Goal: Task Accomplishment & Management: Manage account settings

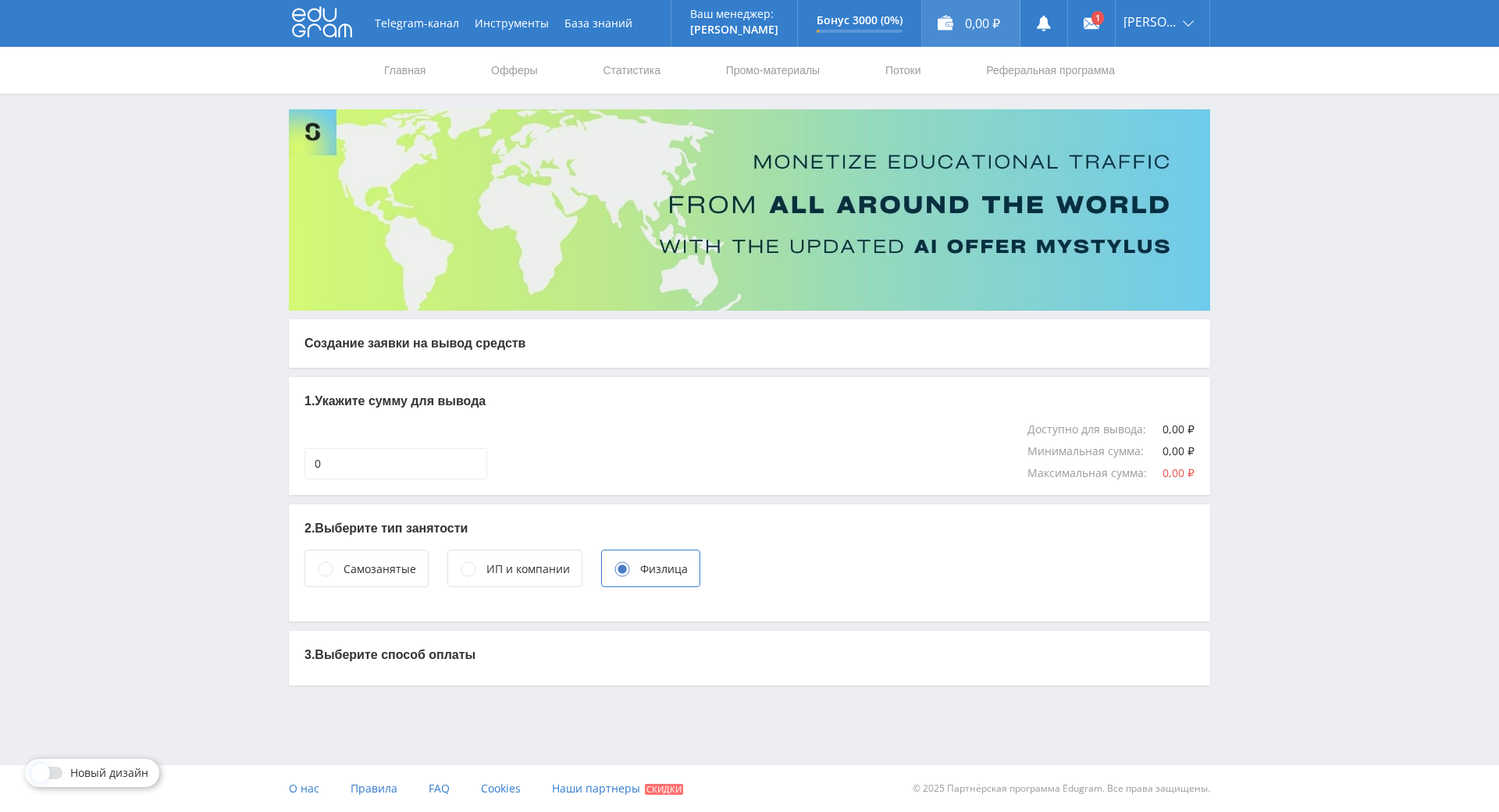
click at [976, 12] on div "0,00 ₽" at bounding box center [970, 23] width 97 height 47
click at [1152, 26] on span "[PERSON_NAME]" at bounding box center [1151, 21] width 54 height 12
click at [1165, 84] on link "Платежи" at bounding box center [1162, 90] width 94 height 29
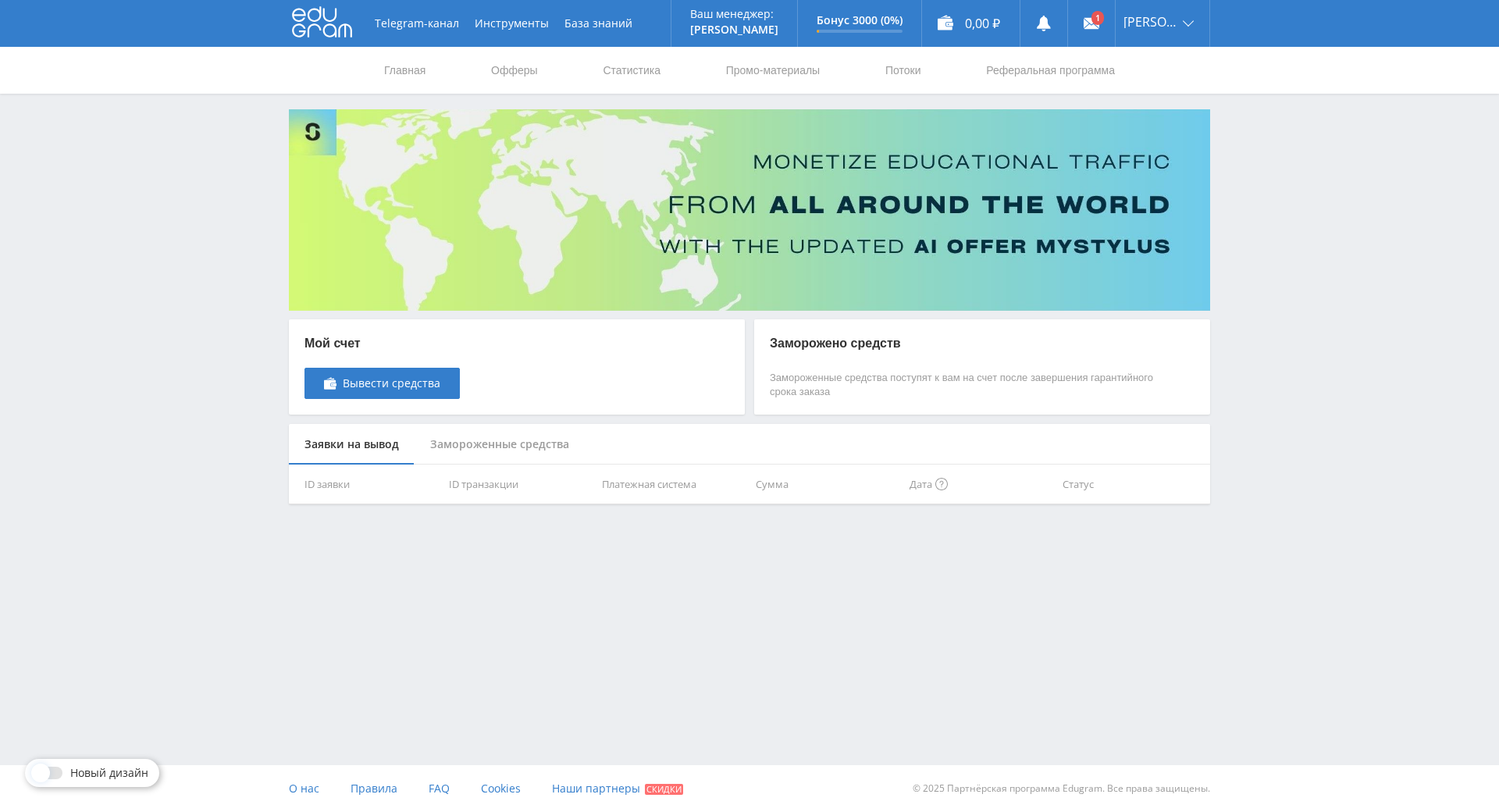
click at [465, 445] on div "Замороженные средства" at bounding box center [499, 445] width 170 height 41
click at [344, 445] on div "Заявки на вывод" at bounding box center [352, 445] width 126 height 41
click at [379, 385] on span "Вывести средства" at bounding box center [391, 383] width 97 height 12
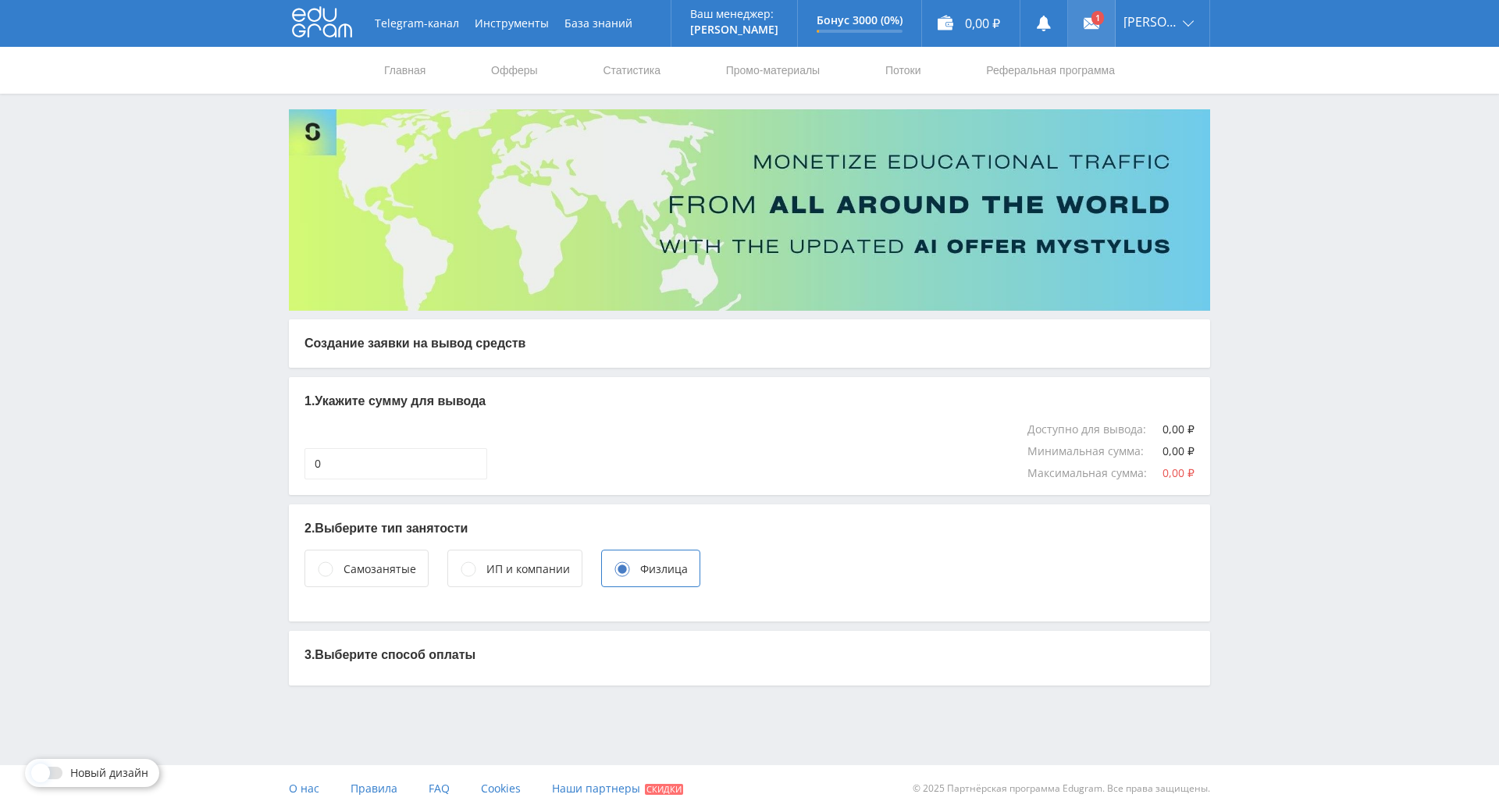
click at [1104, 11] on link at bounding box center [1090, 23] width 47 height 47
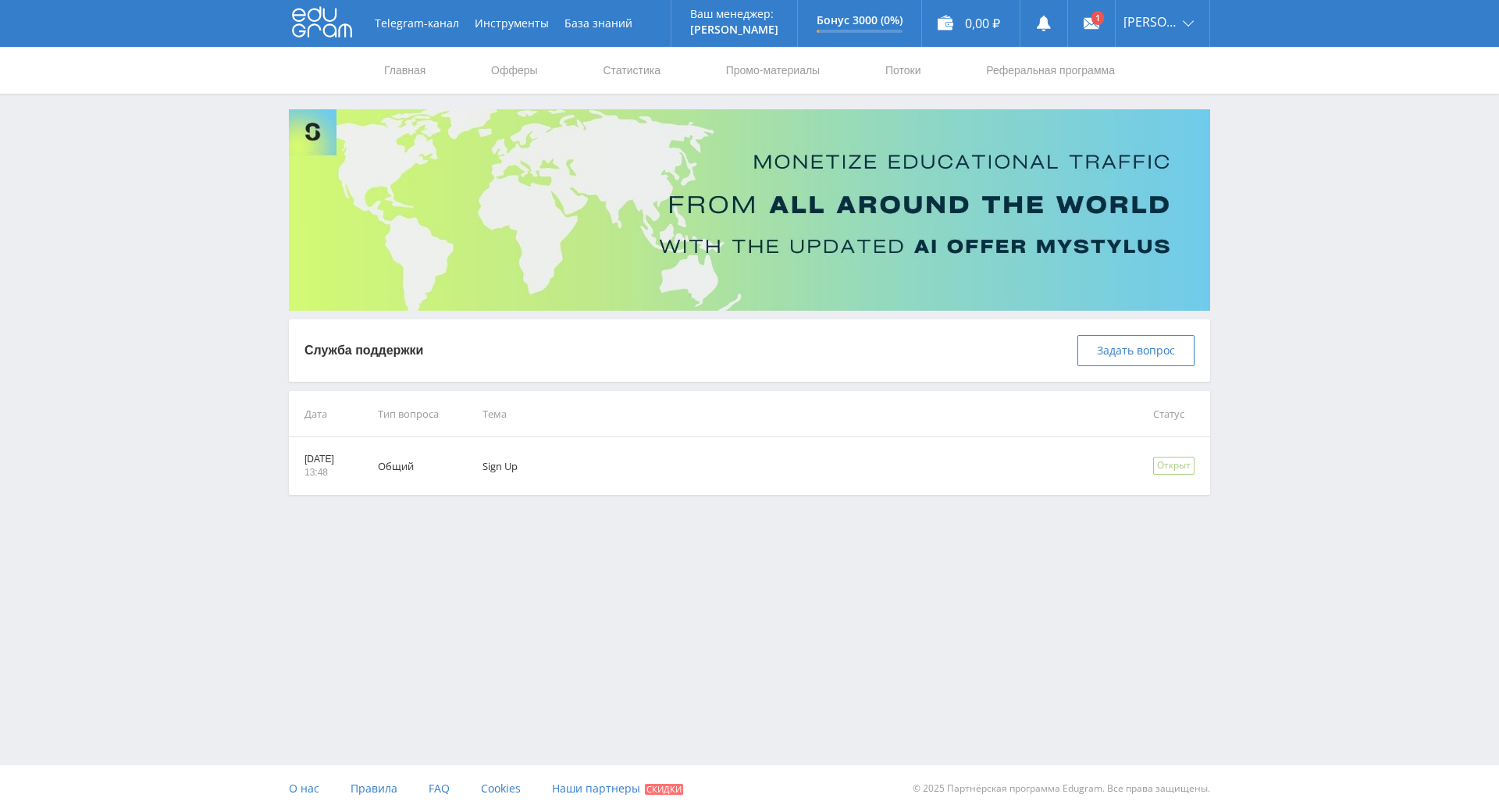
click at [572, 579] on div "Telegram-канал Инструменты База знаний Ваш менеджер: Alex Alex Online @edugram_…" at bounding box center [750, 406] width 1499 height 812
